Goal: Task Accomplishment & Management: Use online tool/utility

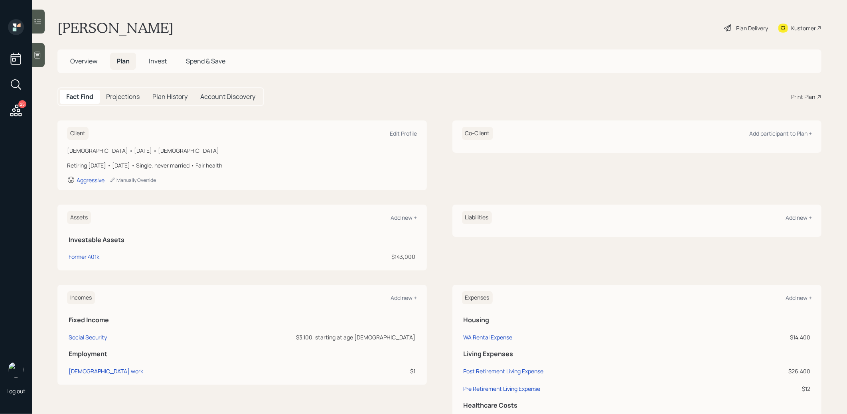
click at [754, 28] on div "Plan Delivery" at bounding box center [752, 28] width 32 height 8
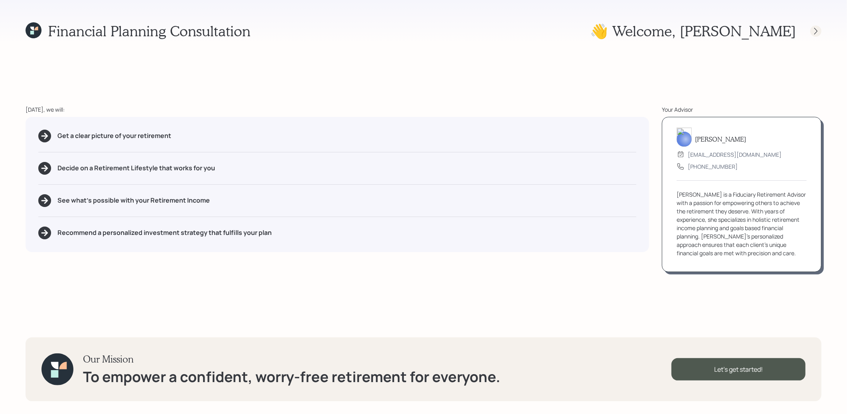
click at [817, 31] on icon at bounding box center [816, 31] width 3 height 7
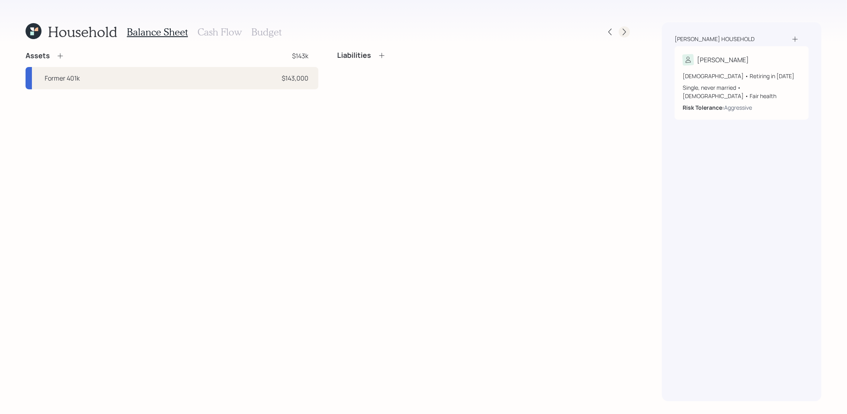
click at [627, 31] on icon at bounding box center [625, 32] width 8 height 8
